Goal: Navigation & Orientation: Find specific page/section

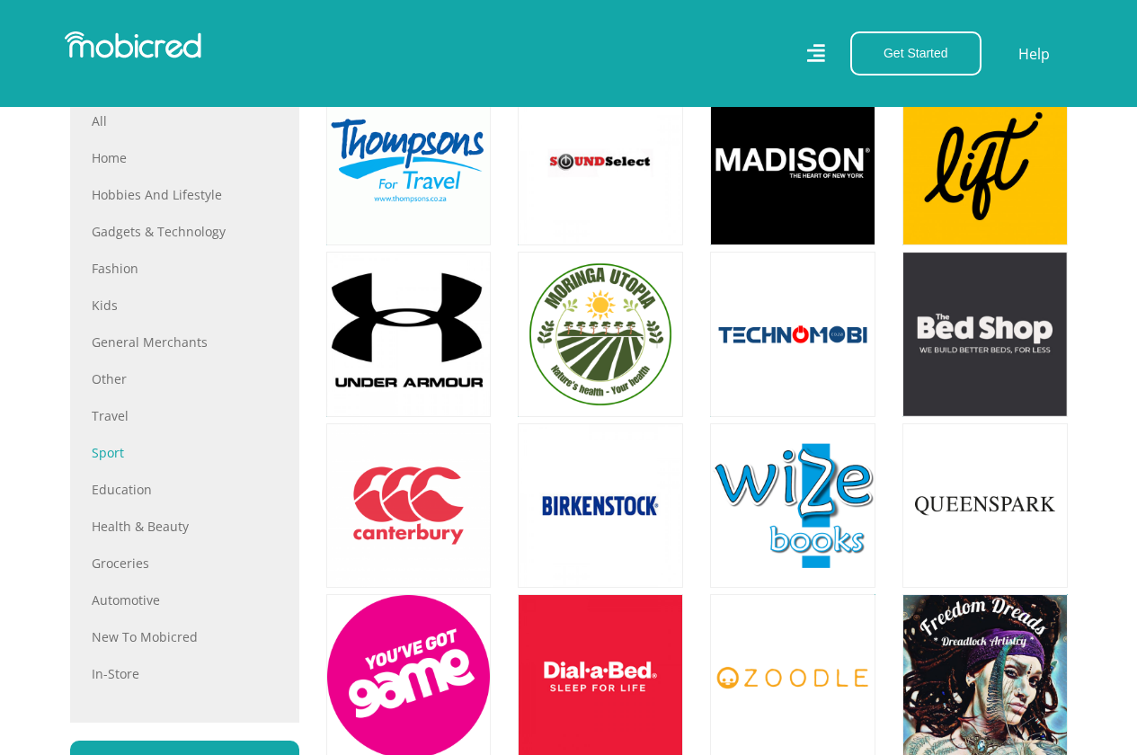
scroll to position [719, 0]
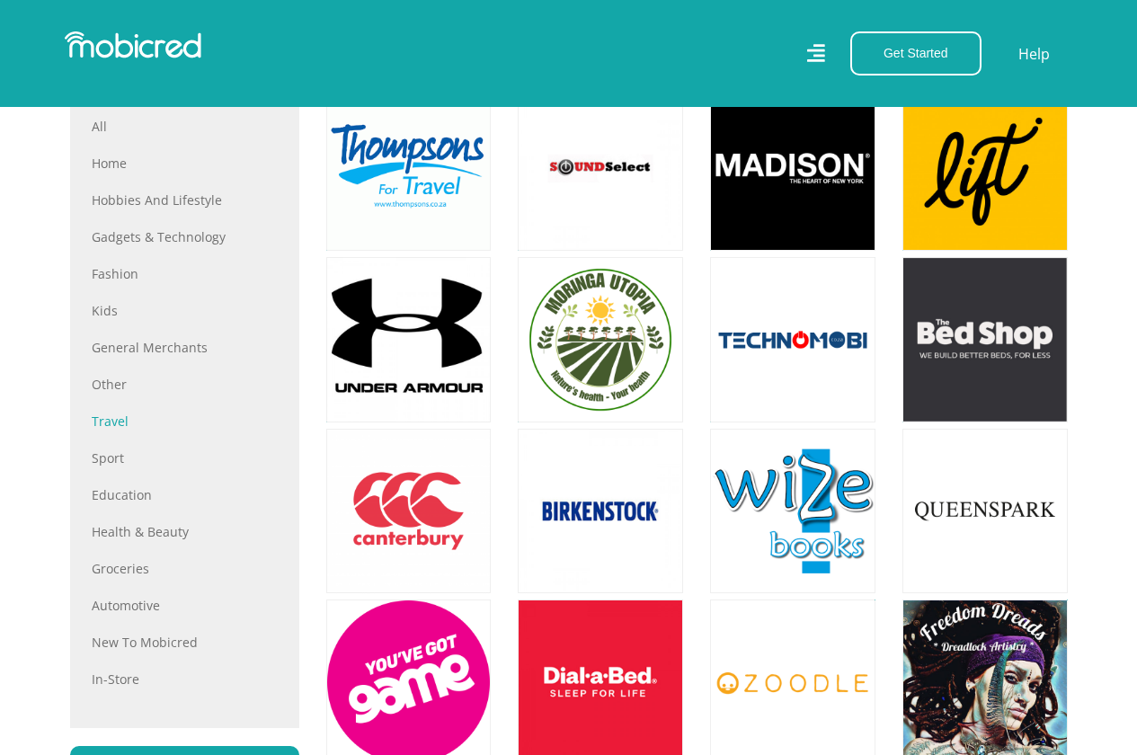
click at [111, 431] on link "Travel" at bounding box center [185, 421] width 186 height 19
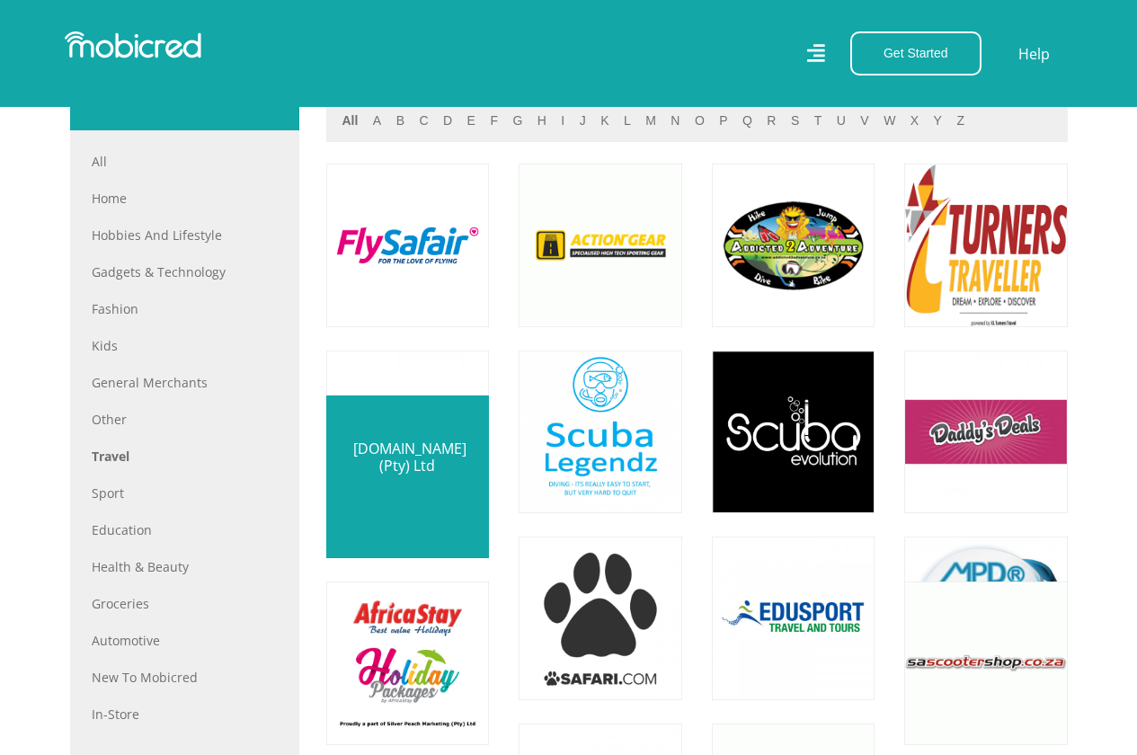
scroll to position [899, 0]
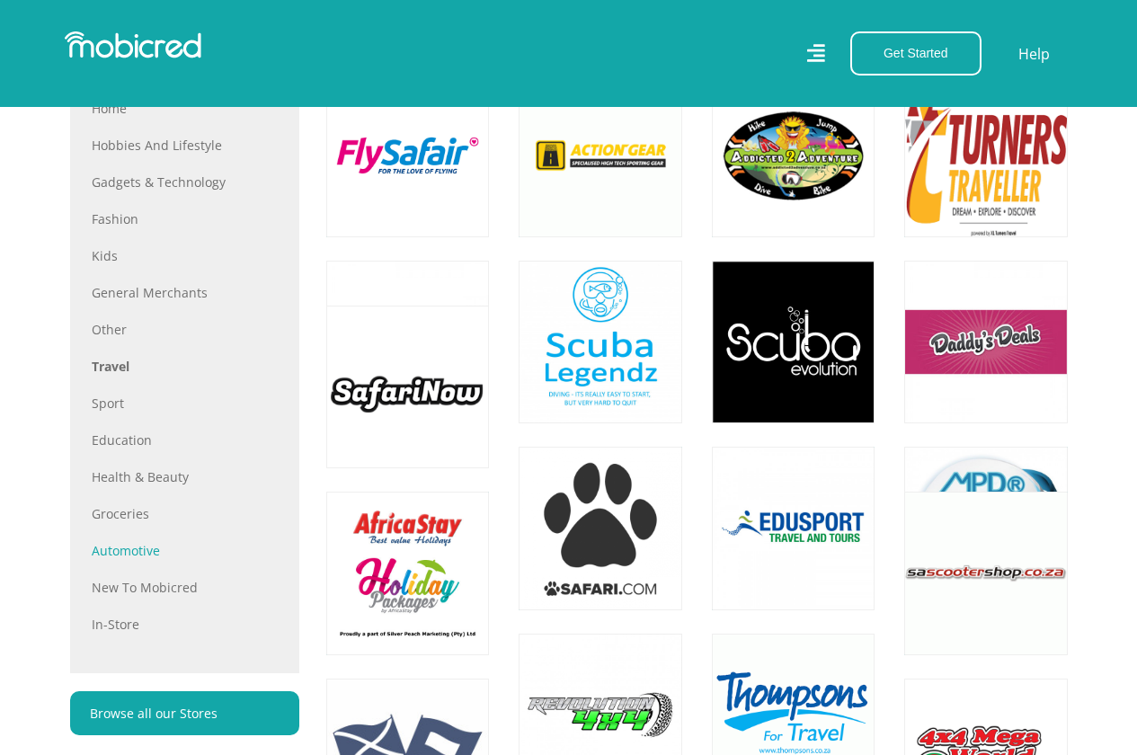
click at [131, 556] on link "Automotive" at bounding box center [185, 550] width 186 height 19
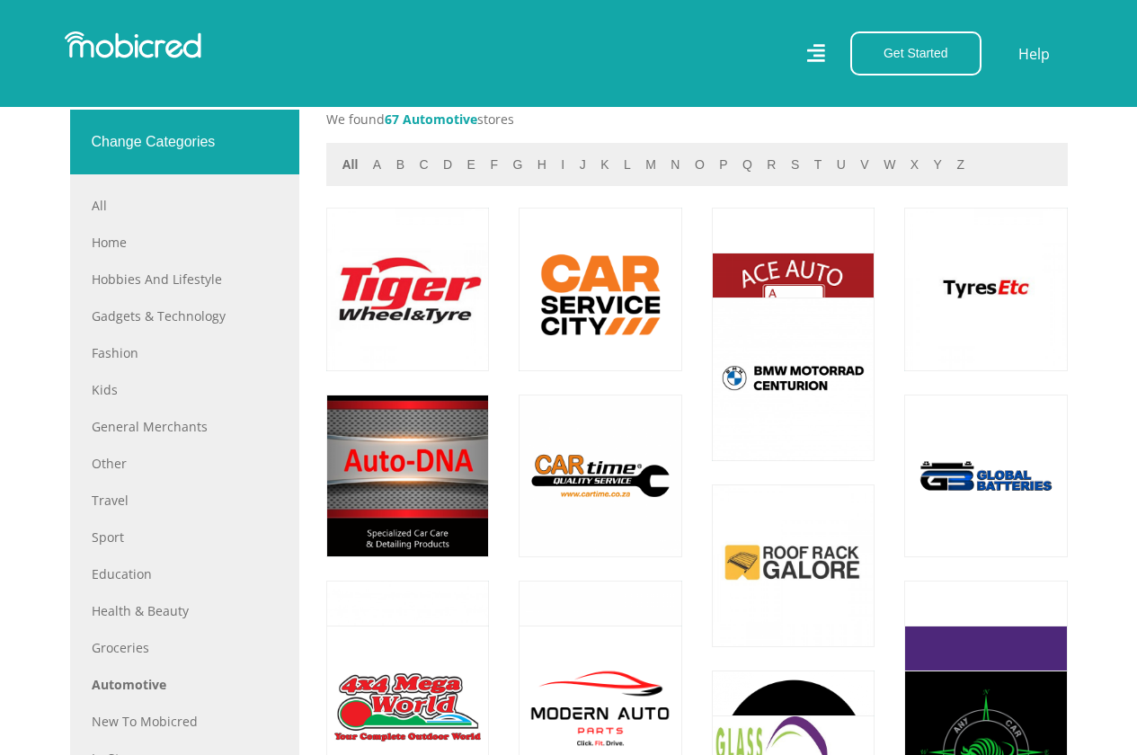
scroll to position [809, 0]
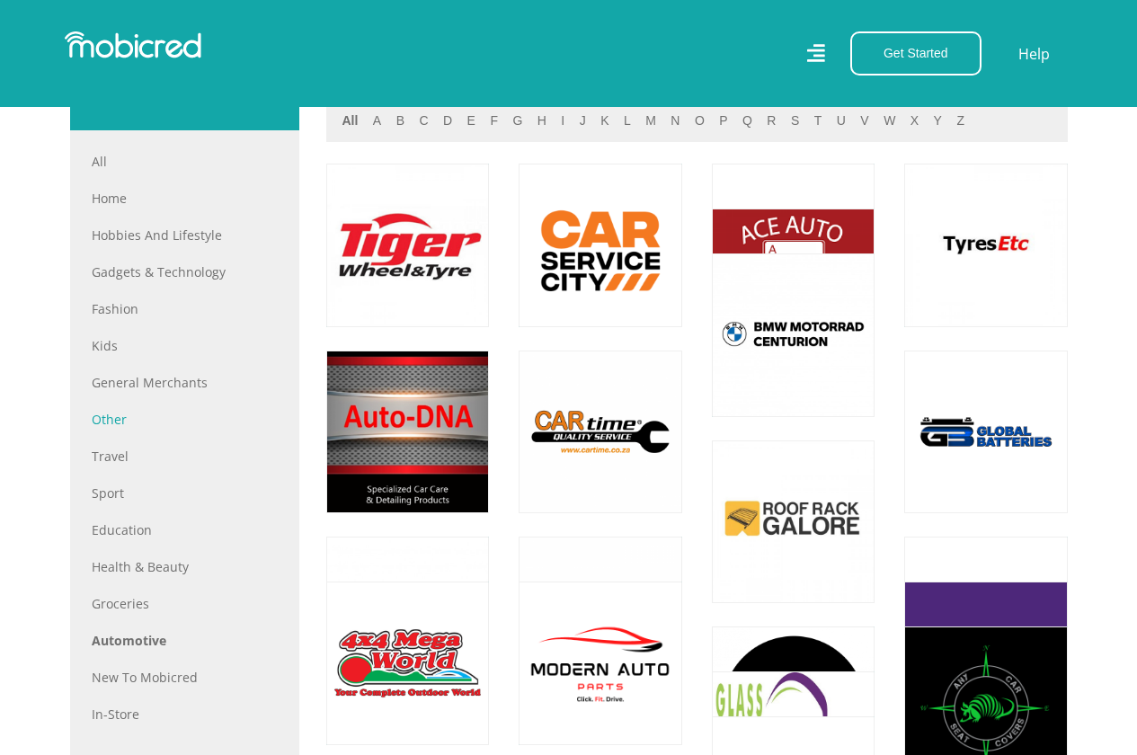
click at [117, 424] on link "Other" at bounding box center [185, 419] width 186 height 19
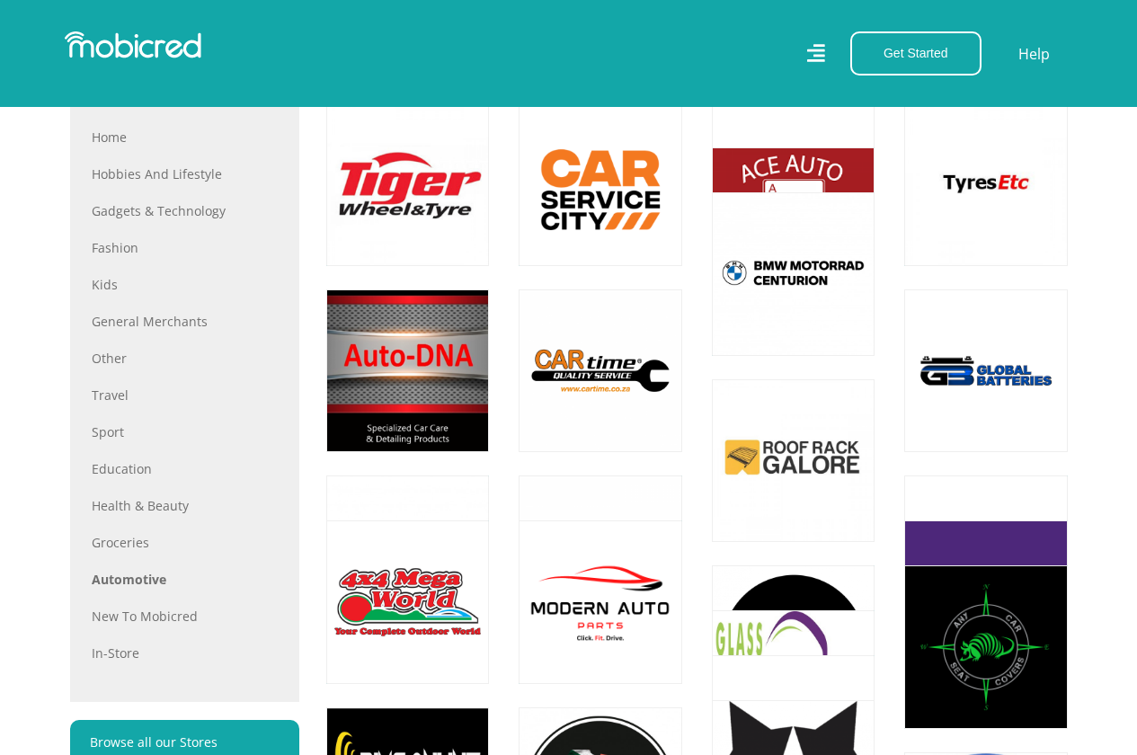
scroll to position [899, 0]
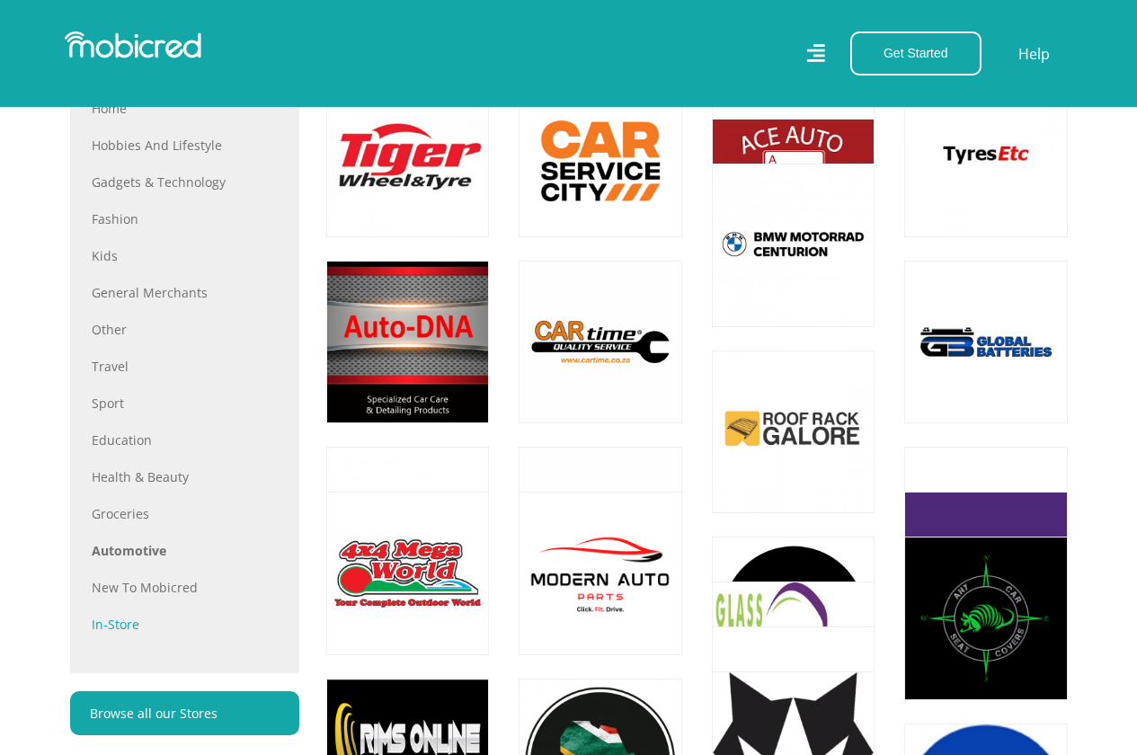
click at [113, 628] on link "In-store" at bounding box center [185, 624] width 186 height 19
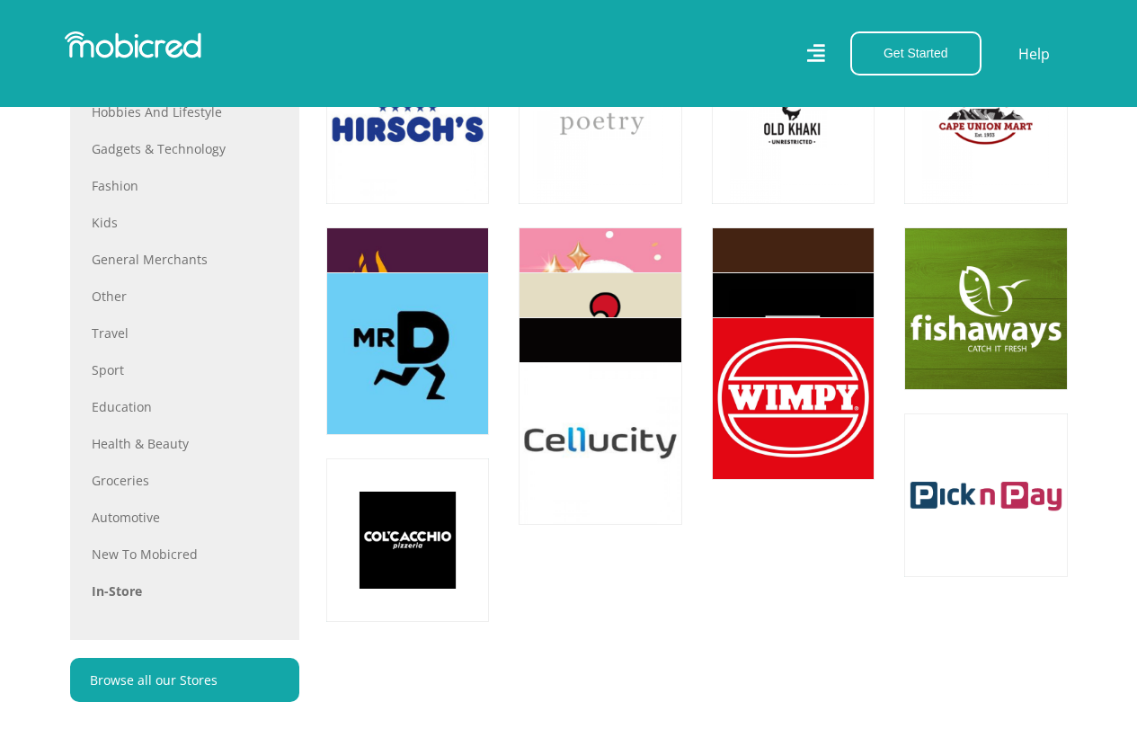
scroll to position [989, 0]
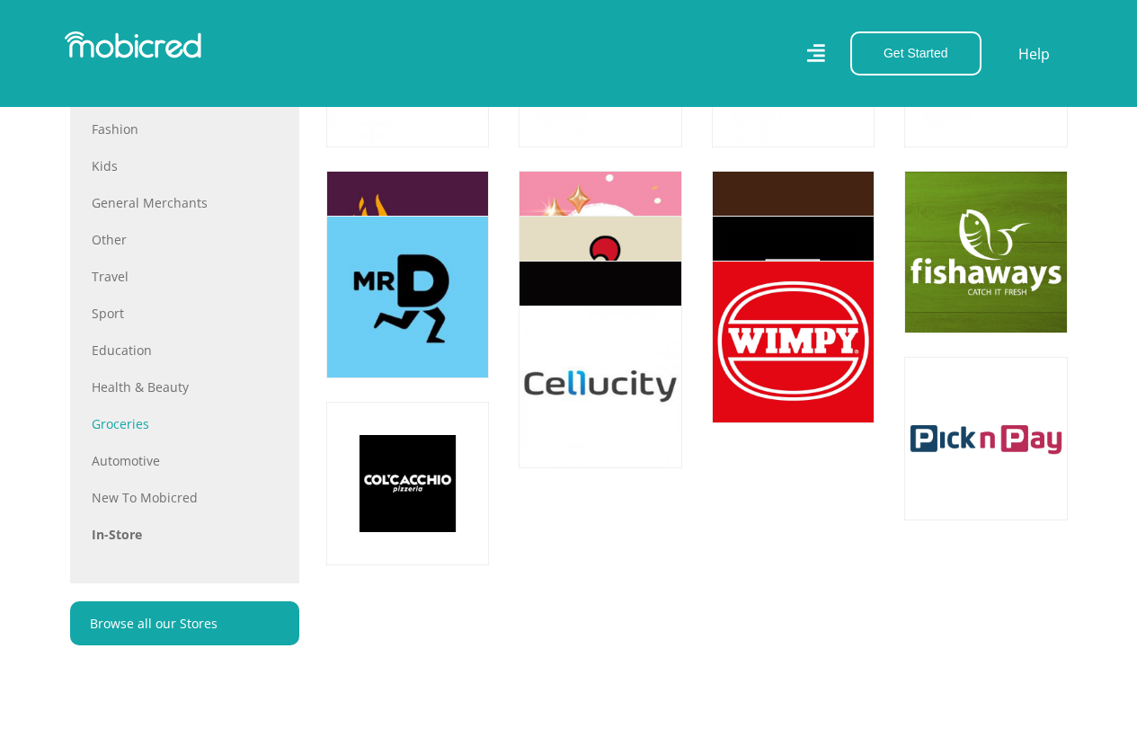
click at [126, 429] on link "Groceries" at bounding box center [185, 423] width 186 height 19
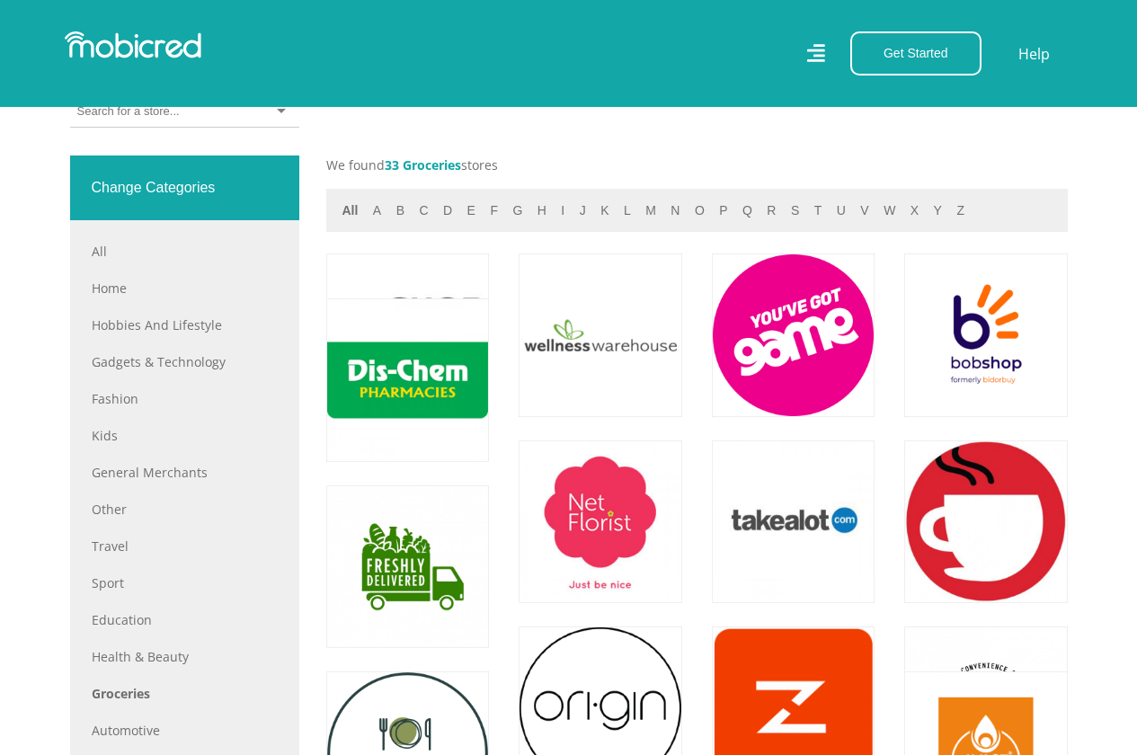
scroll to position [809, 0]
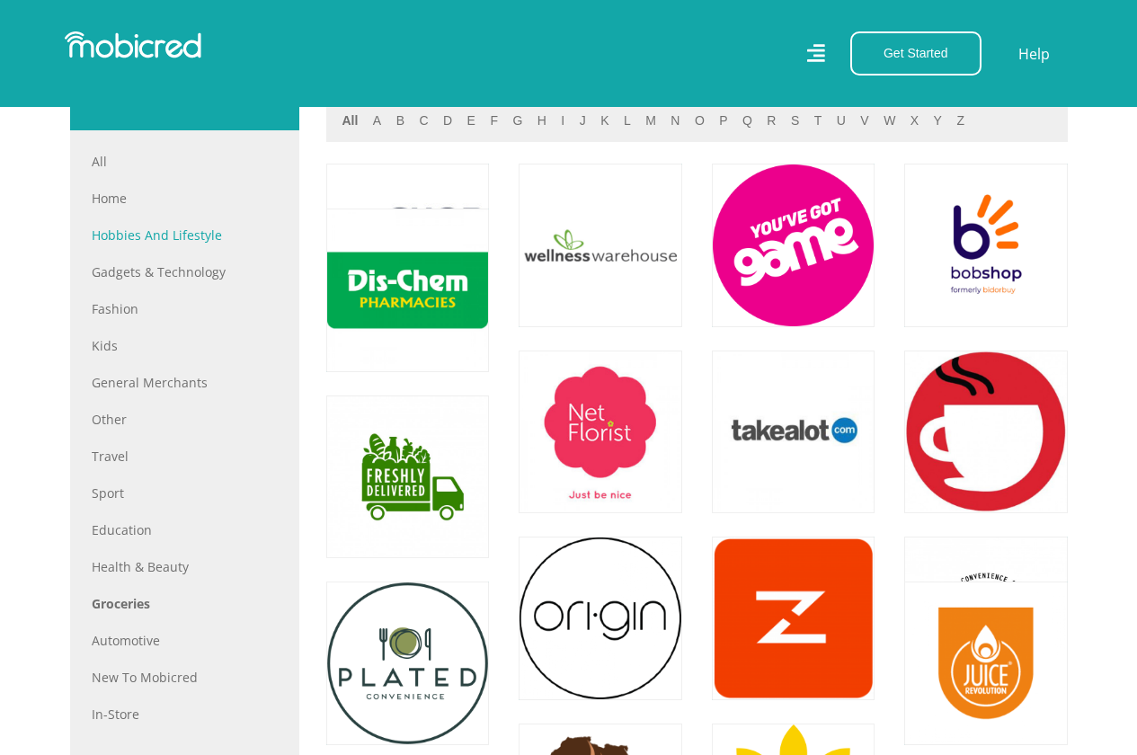
click at [173, 242] on link "Hobbies and Lifestyle" at bounding box center [185, 235] width 186 height 19
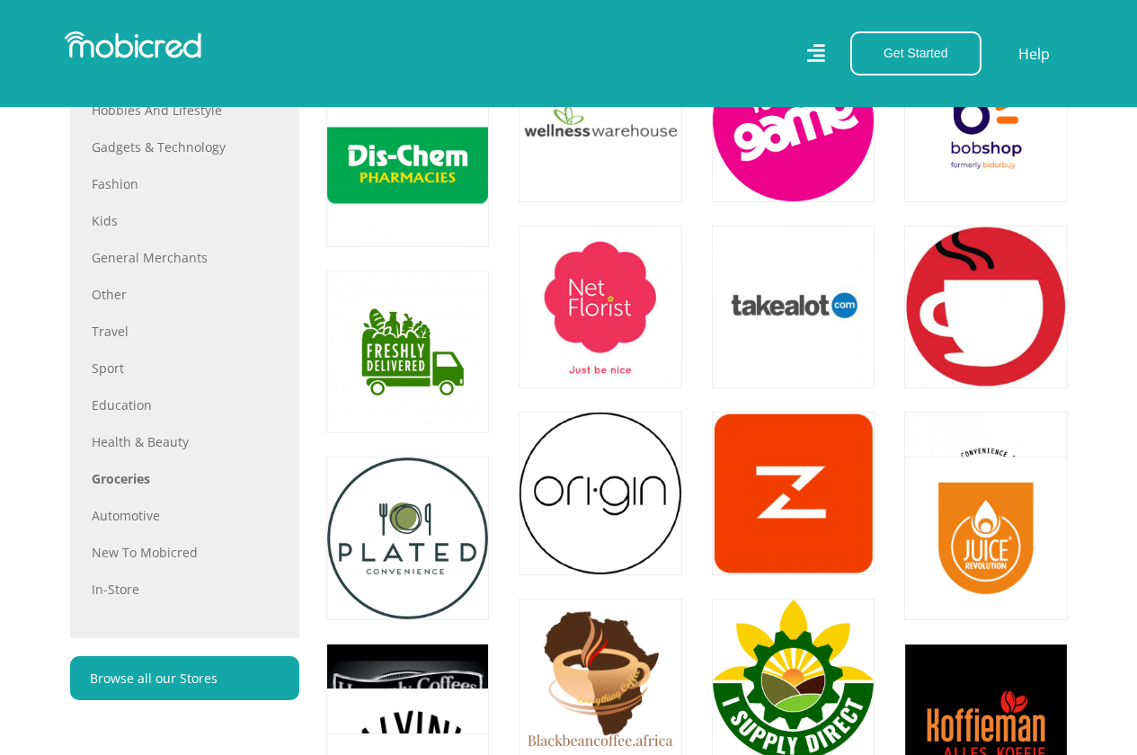
scroll to position [989, 0]
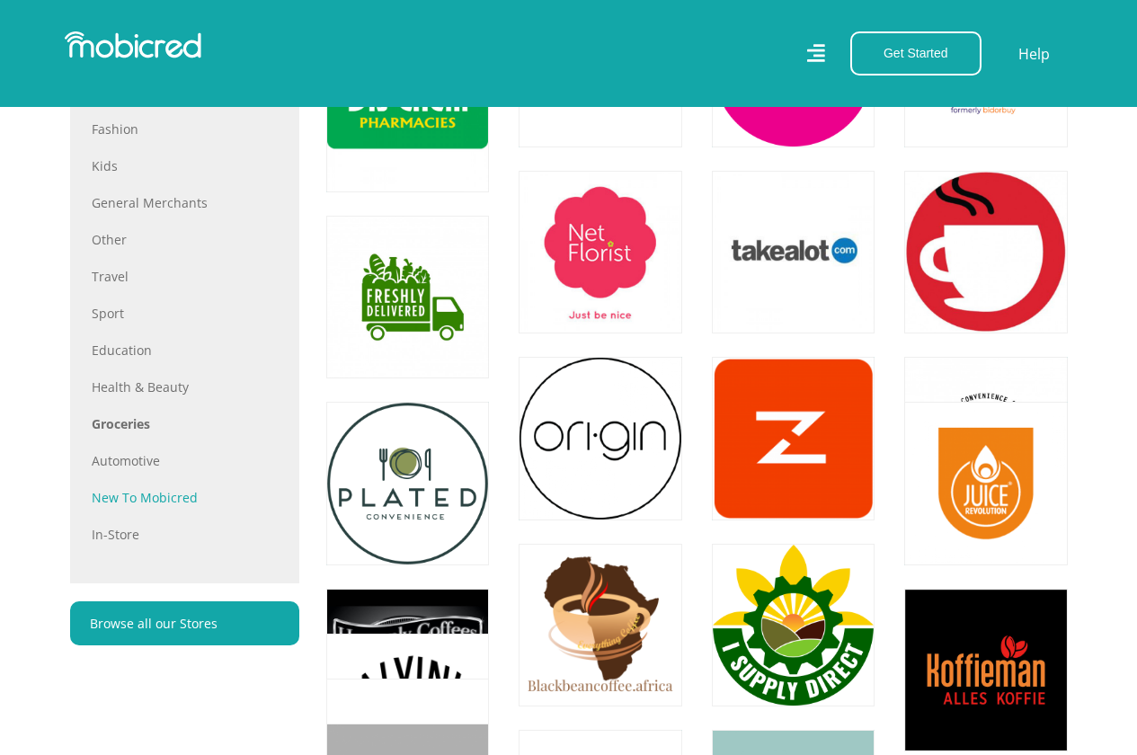
click at [97, 503] on link "New to Mobicred" at bounding box center [185, 497] width 186 height 19
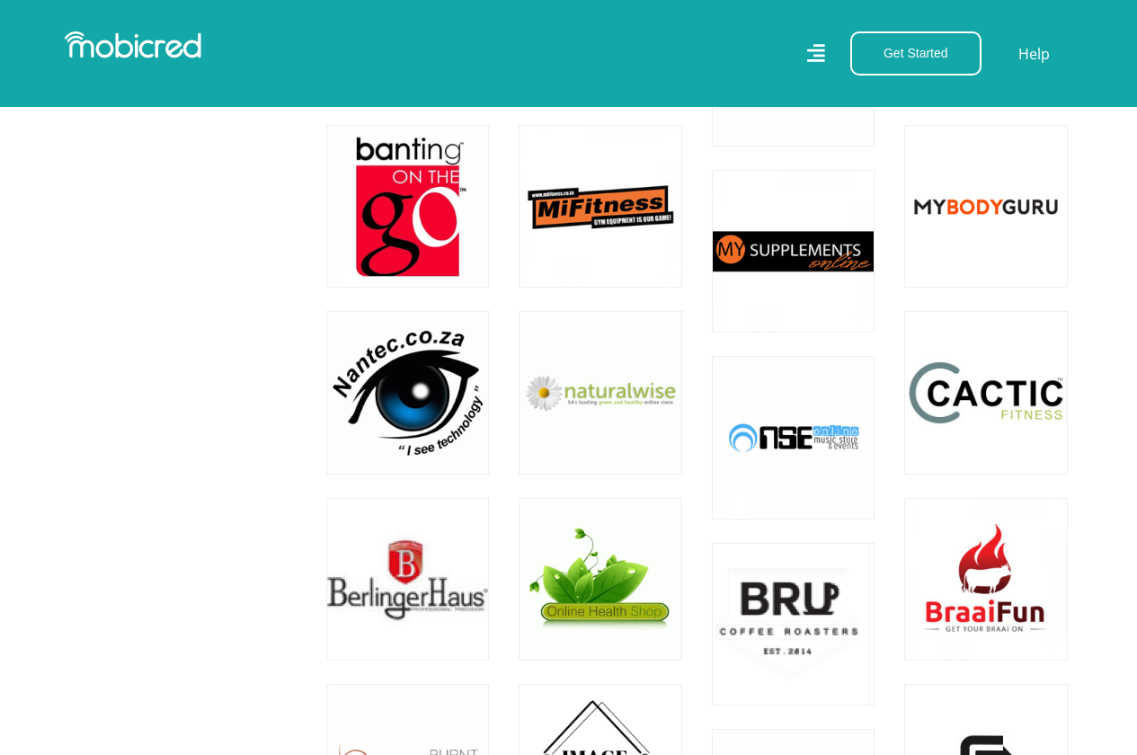
scroll to position [2787, 0]
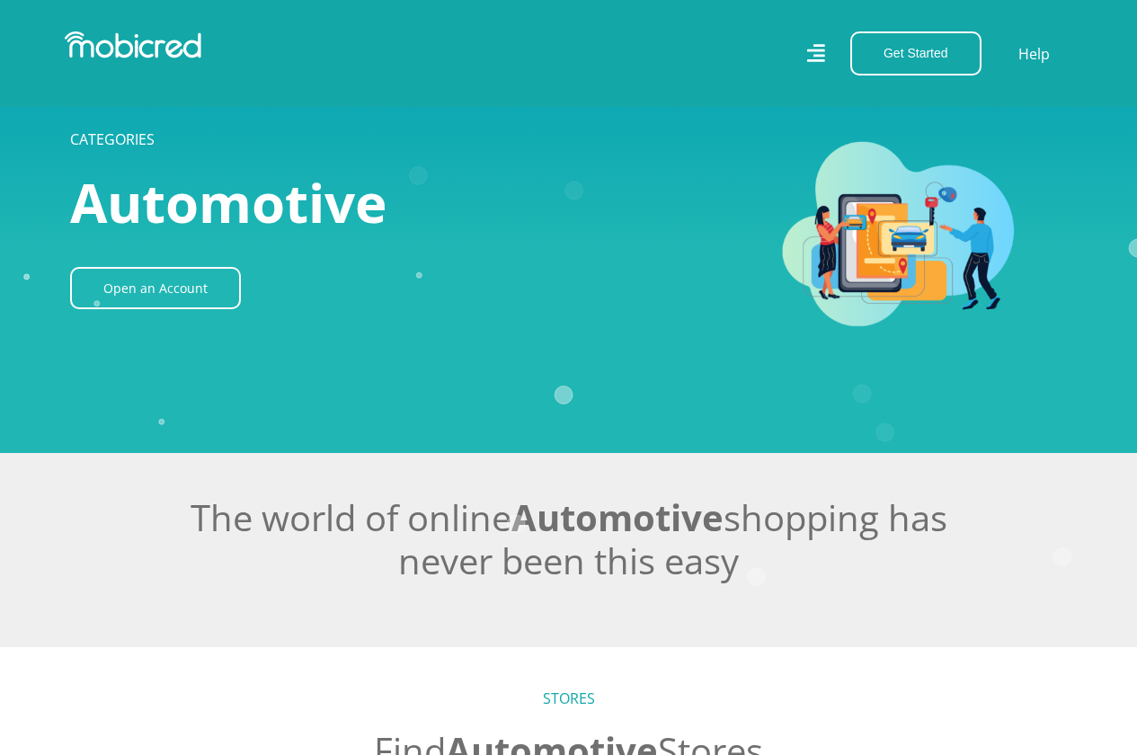
scroll to position [899, 0]
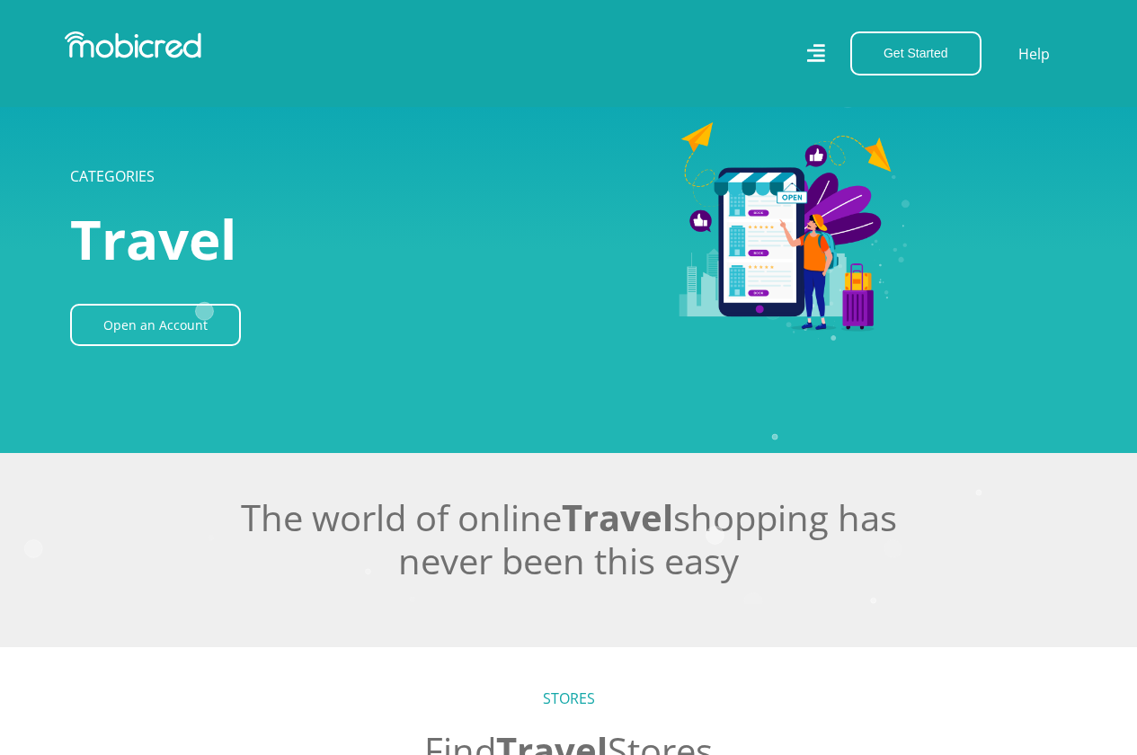
scroll to position [899, 0]
